Goal: Task Accomplishment & Management: Manage account settings

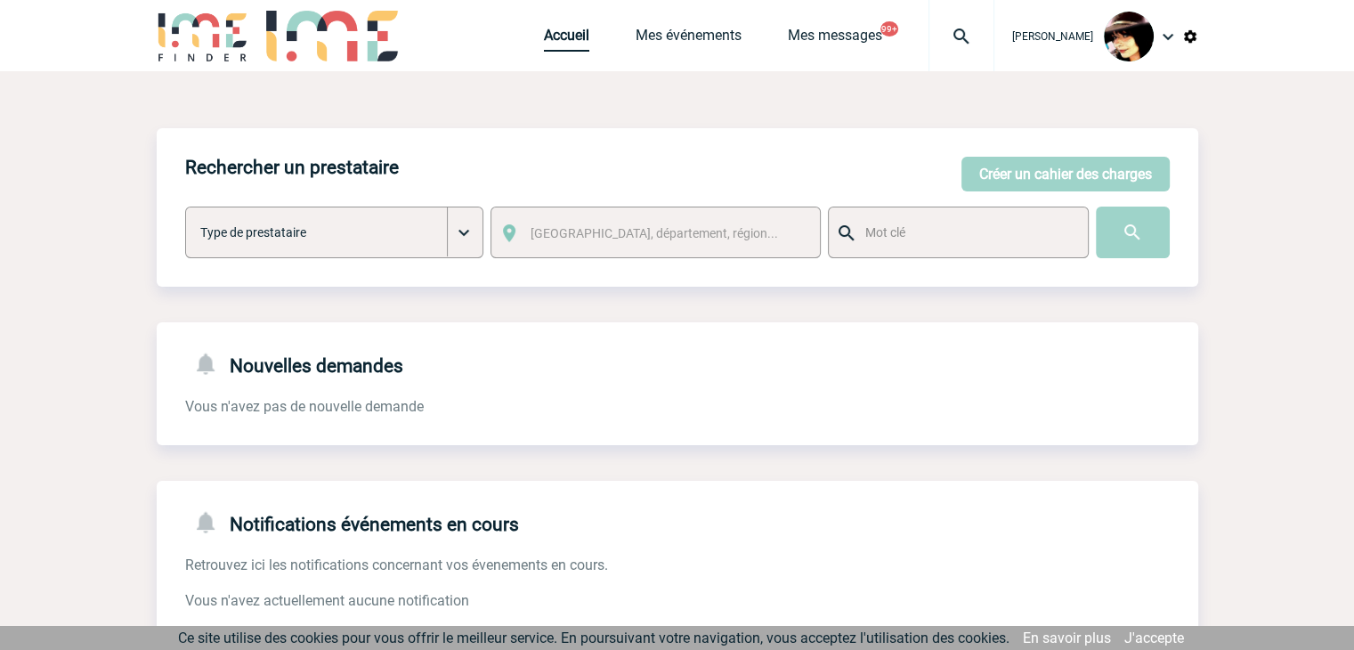
click at [544, 35] on link "Accueil" at bounding box center [566, 39] width 45 height 25
click at [940, 34] on img at bounding box center [961, 36] width 64 height 21
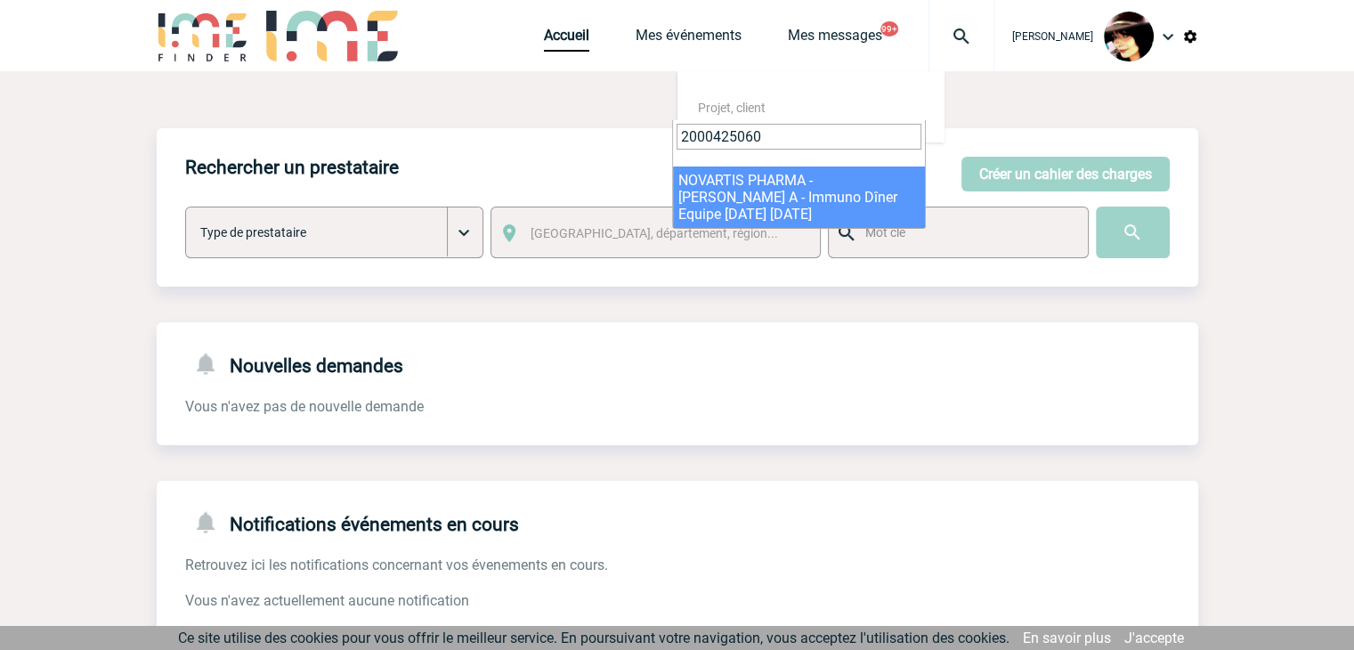
type input "2000425060"
select select "24561"
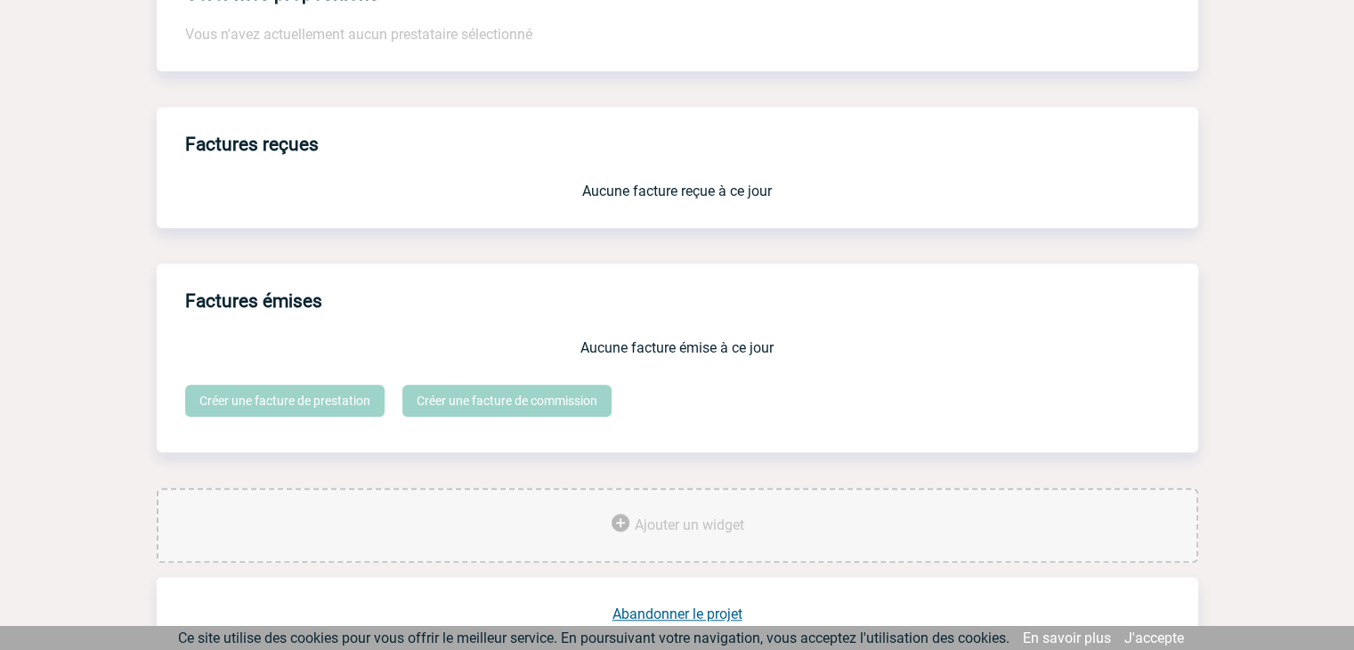
scroll to position [1471, 0]
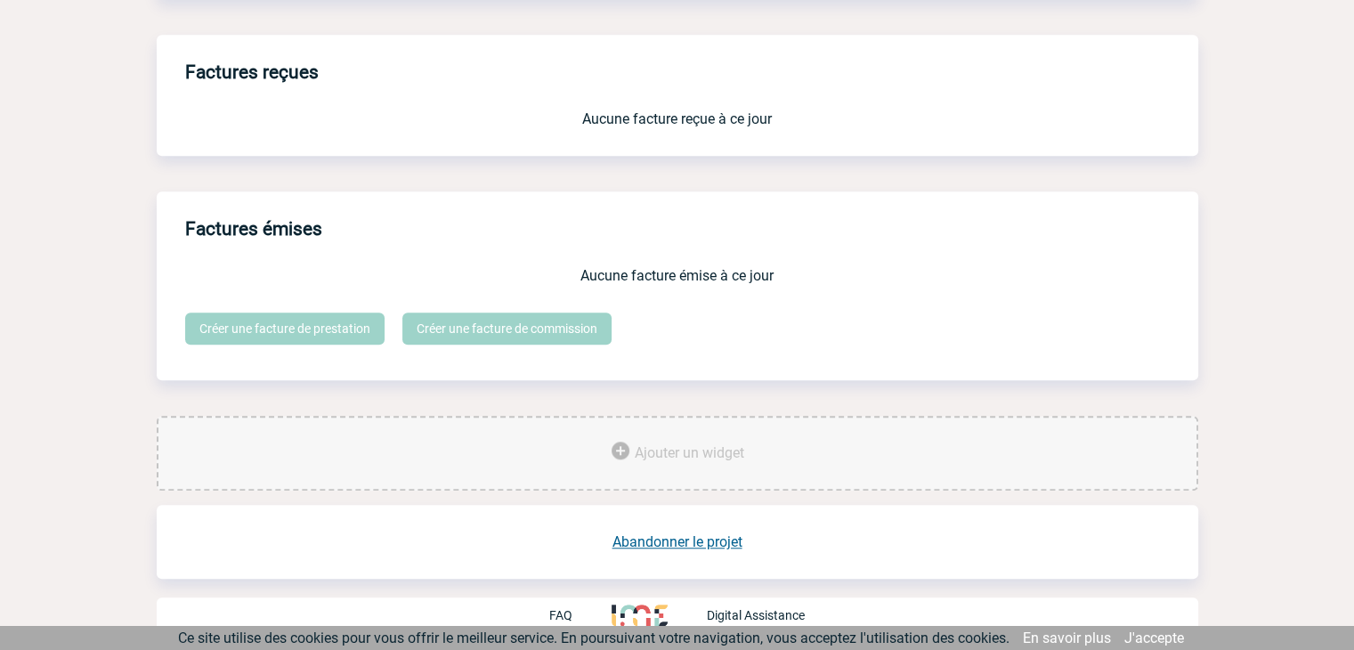
click at [676, 540] on link "Abandonner le projet" at bounding box center [677, 541] width 130 height 17
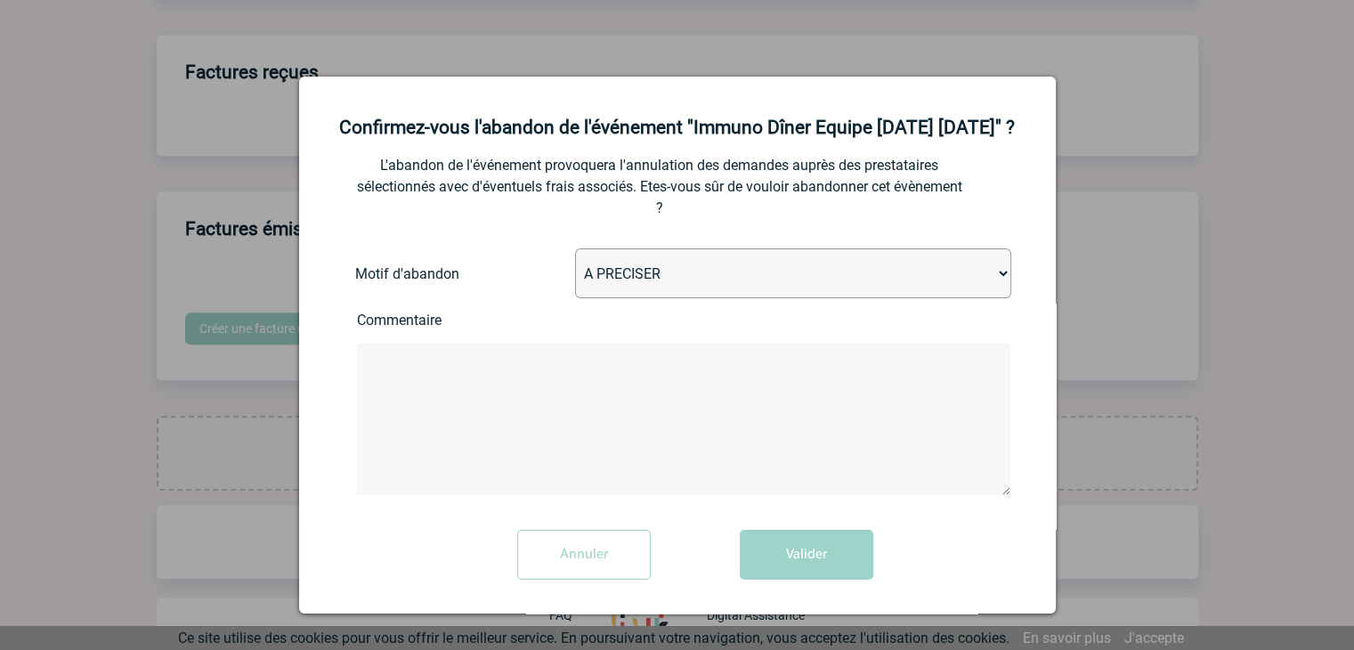
click at [765, 261] on select "A PRECISER Projet annulé Projet reporté Evénement organisé en interne A fait ap…" at bounding box center [793, 273] width 436 height 50
select select "ABANDON_PROJET_02"
click at [575, 250] on select "A PRECISER Projet annulé Projet reporté Evénement organisé en interne A fait ap…" at bounding box center [793, 273] width 436 height 50
click at [788, 567] on button "Valider" at bounding box center [807, 555] width 134 height 50
